Goal: Information Seeking & Learning: Learn about a topic

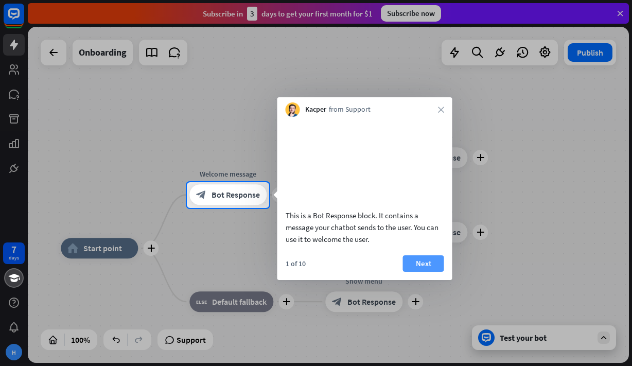
click at [418, 272] on button "Next" at bounding box center [423, 263] width 41 height 16
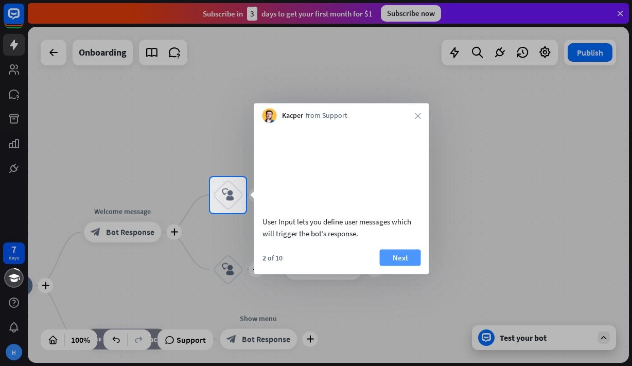
click at [410, 265] on button "Next" at bounding box center [400, 257] width 41 height 16
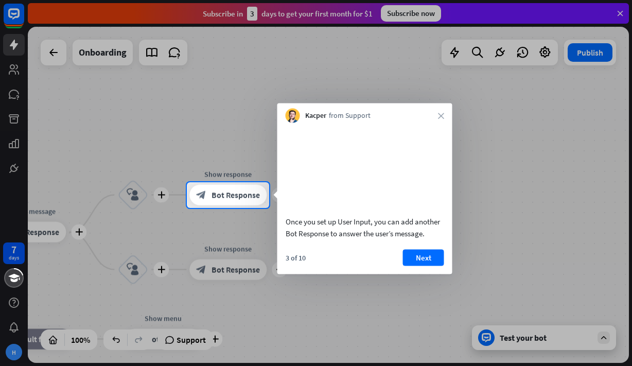
click at [410, 265] on button "Next" at bounding box center [423, 257] width 41 height 16
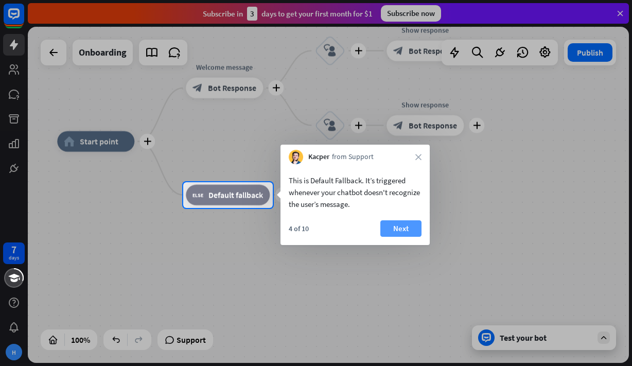
click at [397, 235] on button "Next" at bounding box center [400, 228] width 41 height 16
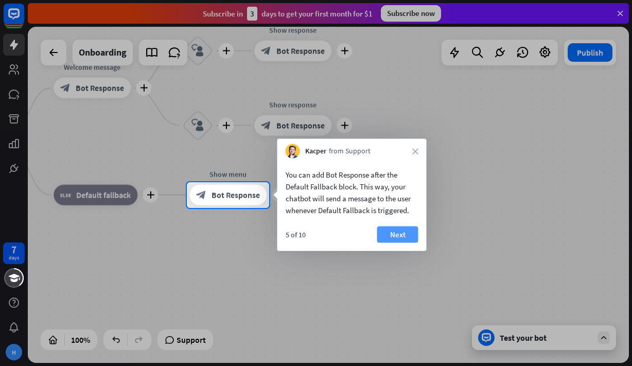
click at [398, 236] on button "Next" at bounding box center [397, 234] width 41 height 16
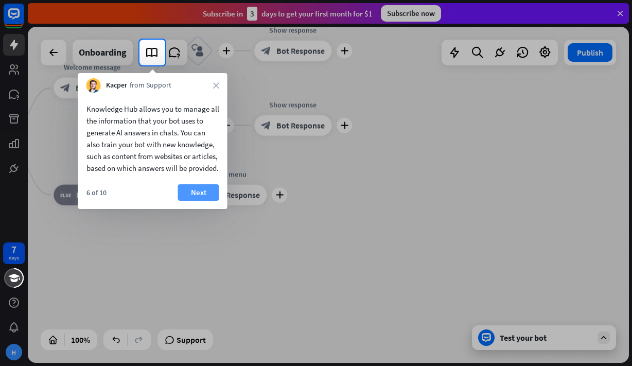
click at [188, 201] on button "Next" at bounding box center [198, 192] width 41 height 16
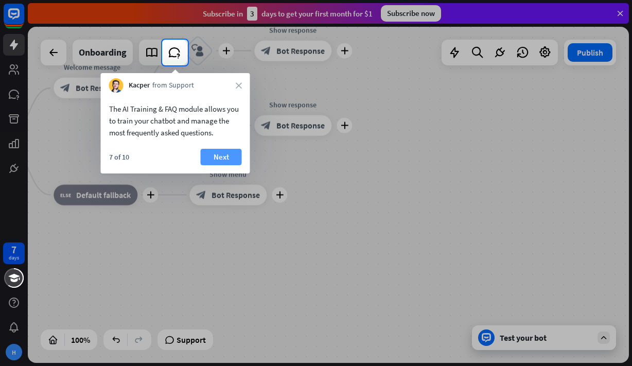
click at [210, 161] on button "Next" at bounding box center [221, 157] width 41 height 16
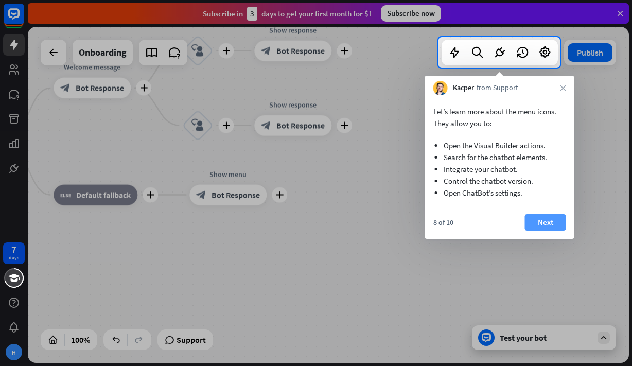
click at [543, 225] on button "Next" at bounding box center [545, 222] width 41 height 16
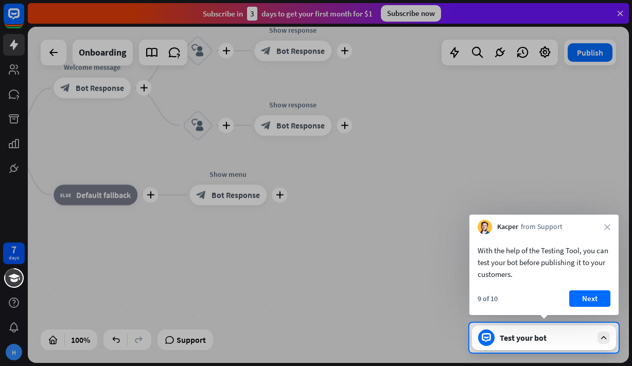
click at [584, 307] on div "9 of 10 Next" at bounding box center [543, 302] width 149 height 25
click at [579, 297] on button "Next" at bounding box center [589, 298] width 41 height 16
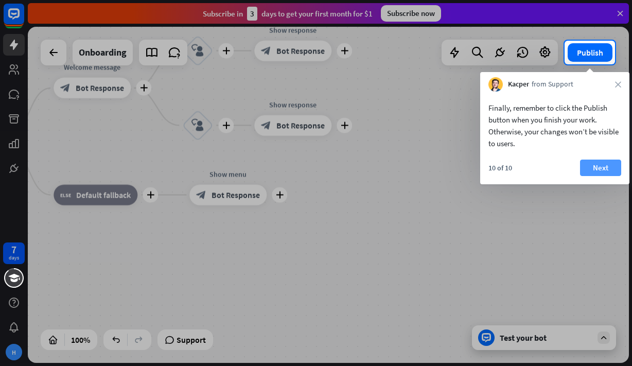
click at [585, 171] on button "Next" at bounding box center [600, 167] width 41 height 16
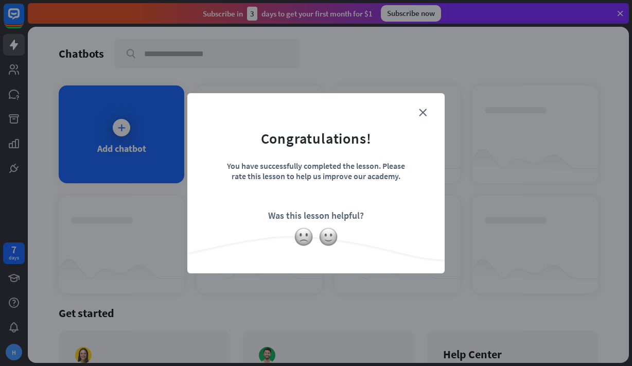
click at [201, 172] on form "Congratulations! You have successfully completed the lesson. Please rate this l…" at bounding box center [315, 167] width 231 height 123
click at [427, 112] on form "Congratulations! You have successfully completed the lesson. Please rate this l…" at bounding box center [315, 167] width 231 height 123
click at [420, 114] on icon "close" at bounding box center [423, 113] width 8 height 8
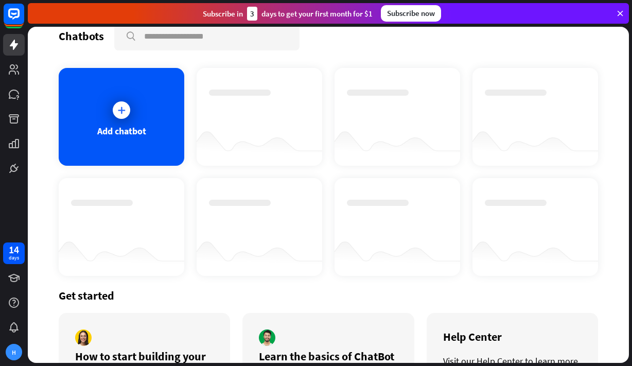
scroll to position [18, 0]
click at [115, 109] on div at bounding box center [121, 109] width 17 height 17
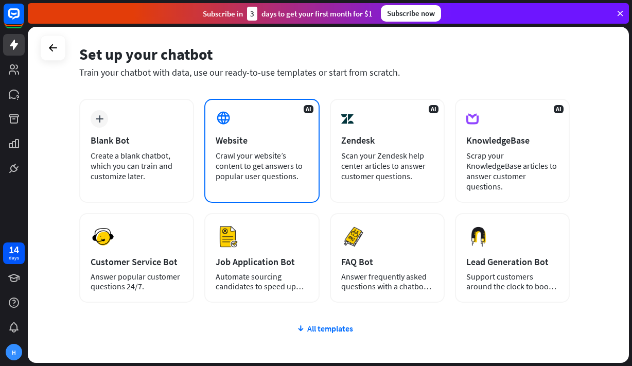
scroll to position [47, 0]
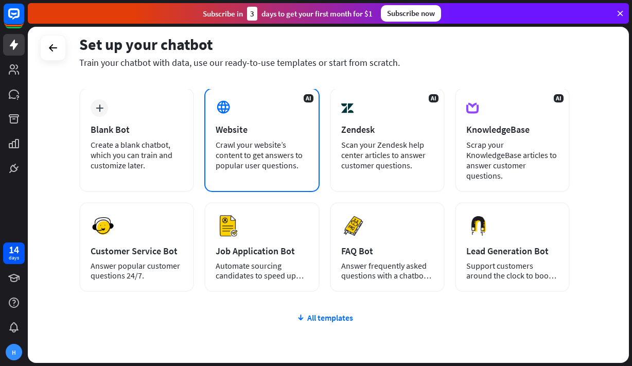
click at [254, 110] on div "AI Website Crawl your website’s content to get answers to popular user question…" at bounding box center [261, 140] width 115 height 104
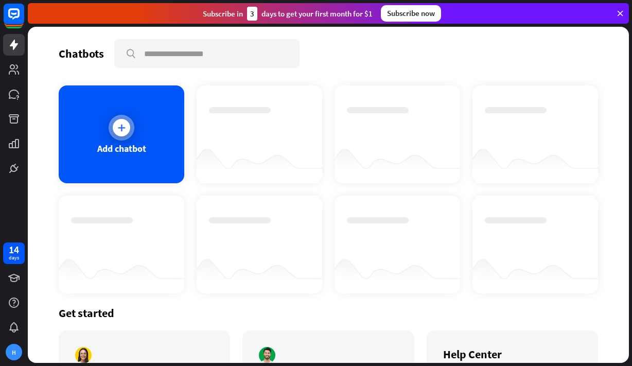
scroll to position [93, 0]
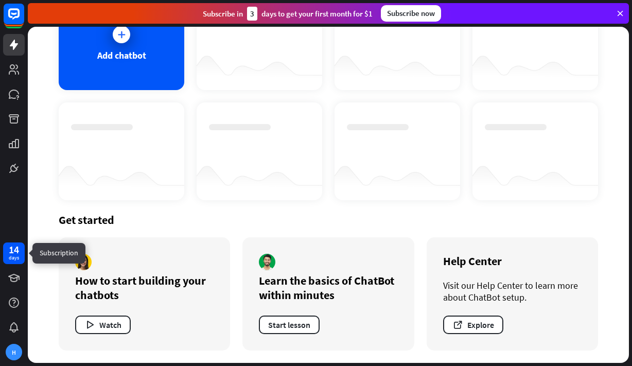
click at [12, 247] on div "14" at bounding box center [14, 249] width 10 height 9
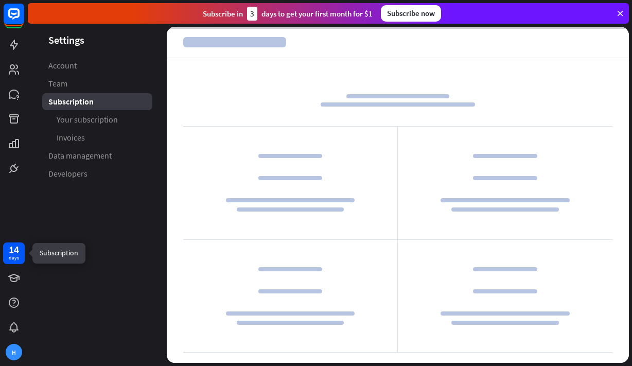
click at [15, 249] on div "14" at bounding box center [14, 249] width 10 height 9
click at [10, 72] on icon at bounding box center [14, 69] width 10 height 10
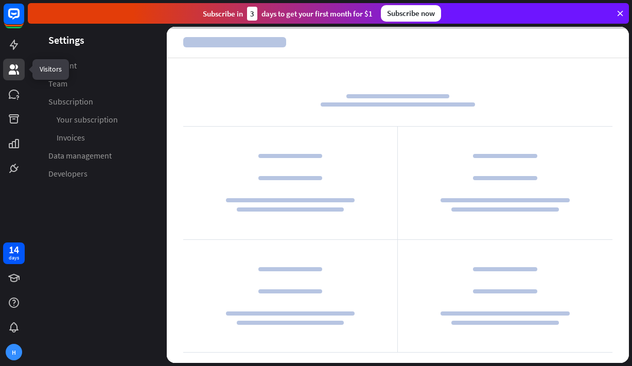
click at [8, 71] on icon at bounding box center [14, 69] width 12 height 12
click at [12, 90] on icon at bounding box center [14, 94] width 10 height 9
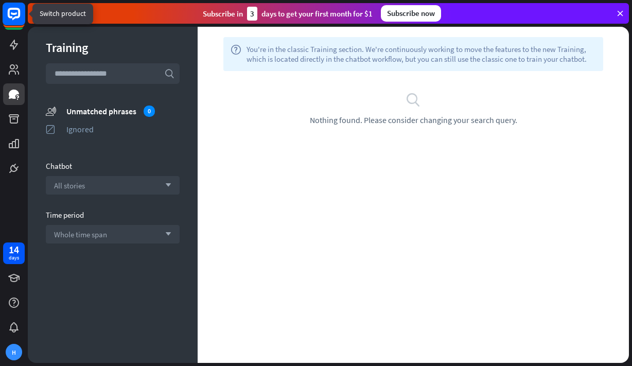
click at [12, 22] on rect at bounding box center [14, 14] width 23 height 23
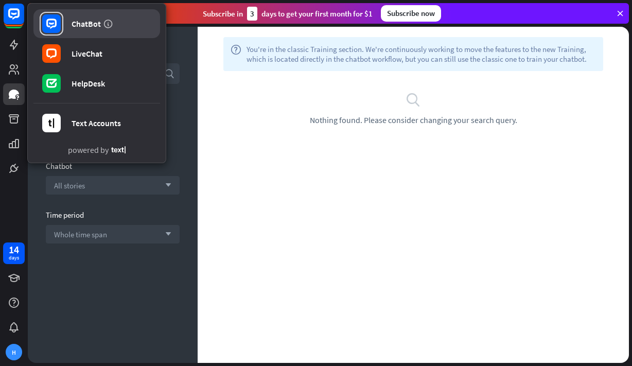
click at [70, 14] on link "ChatBot" at bounding box center [96, 23] width 127 height 29
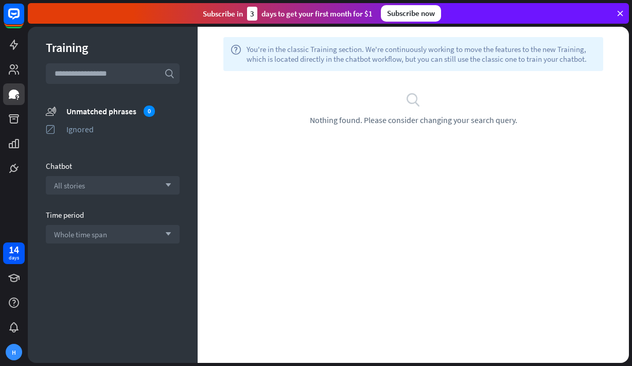
click at [279, 89] on div "search Nothing found. Please consider changing your search query." at bounding box center [413, 108] width 431 height 75
